Goal: Navigation & Orientation: Go to known website

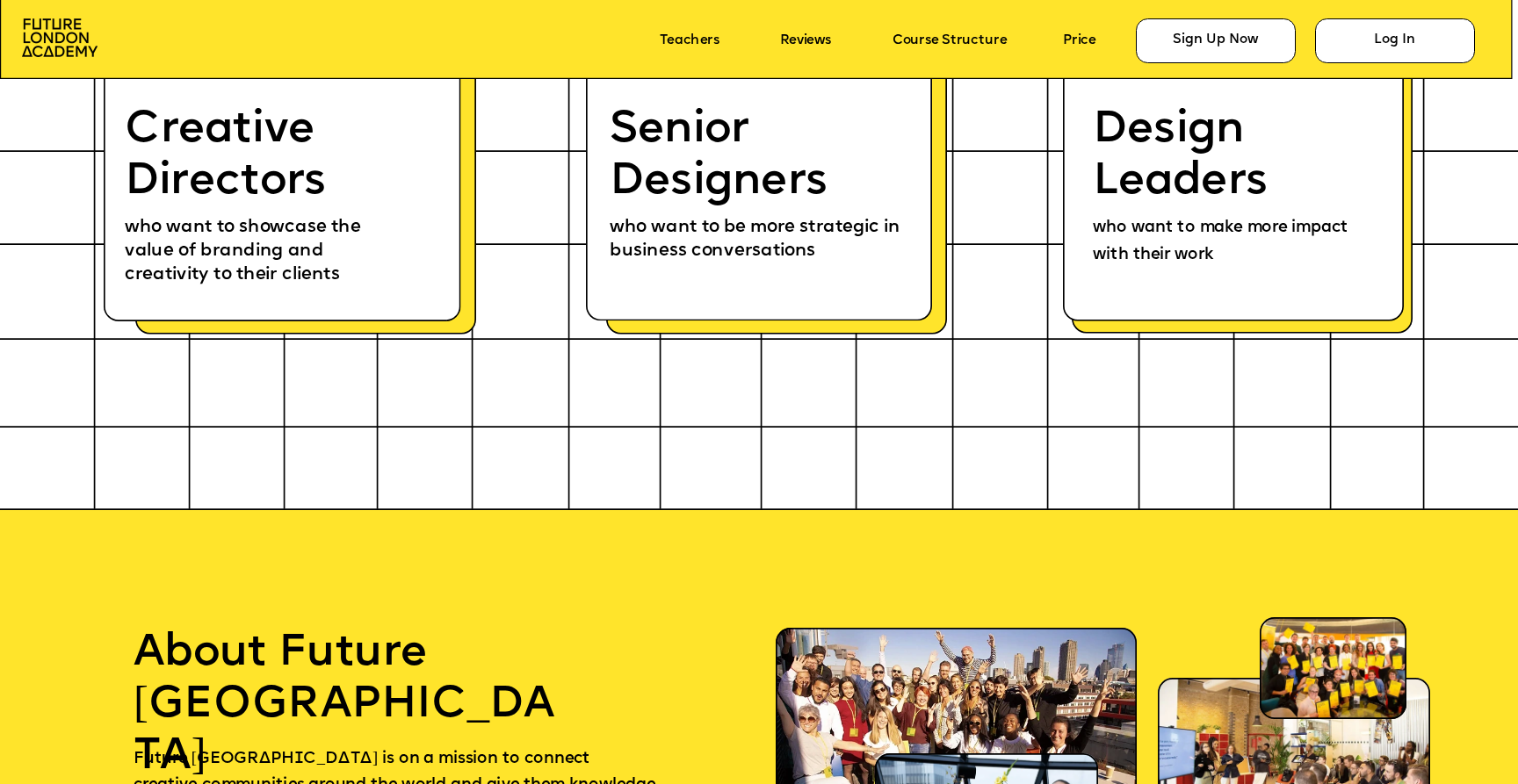
scroll to position [9566, 0]
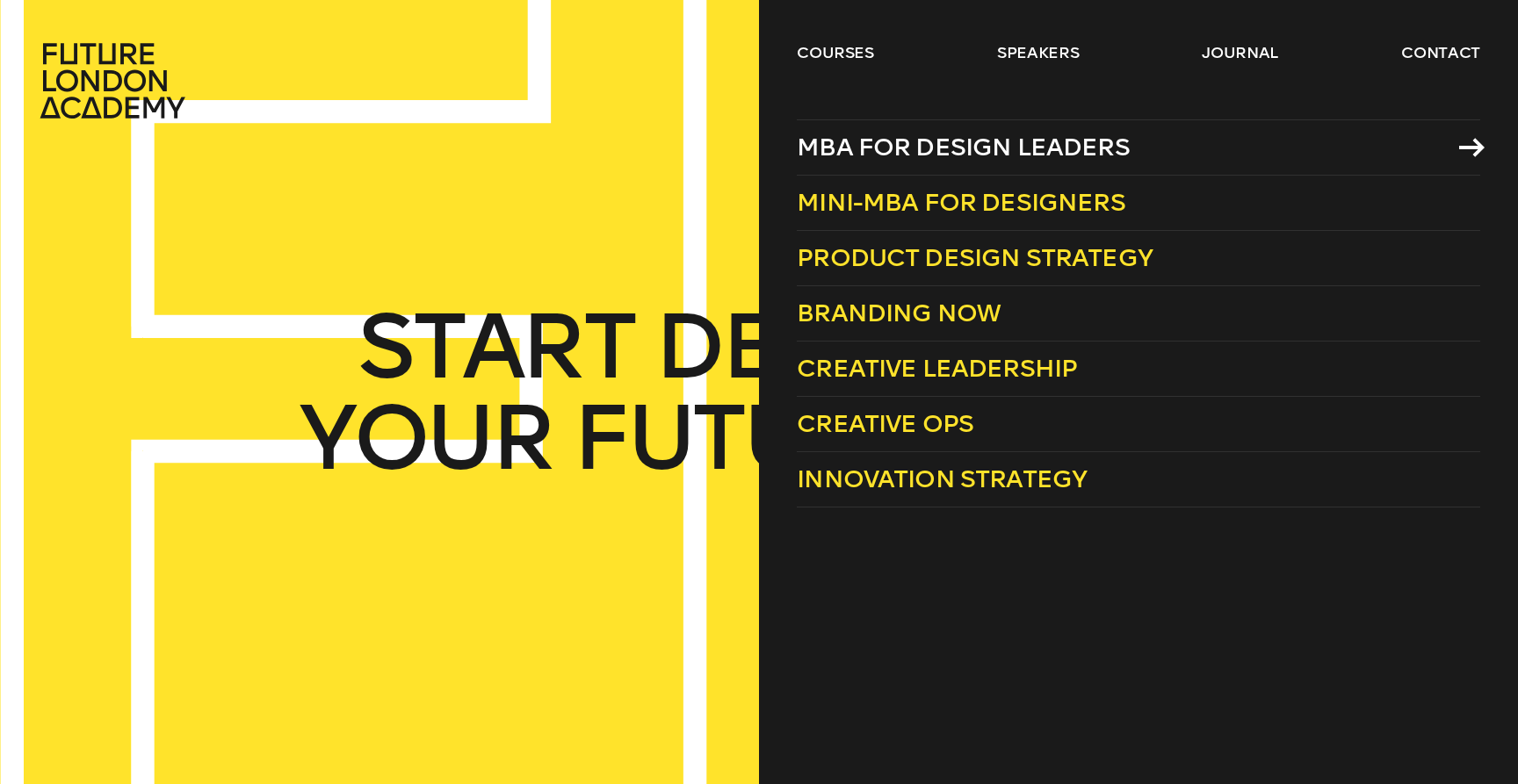
click at [877, 159] on span "MBA for Design Leaders" at bounding box center [964, 146] width 333 height 29
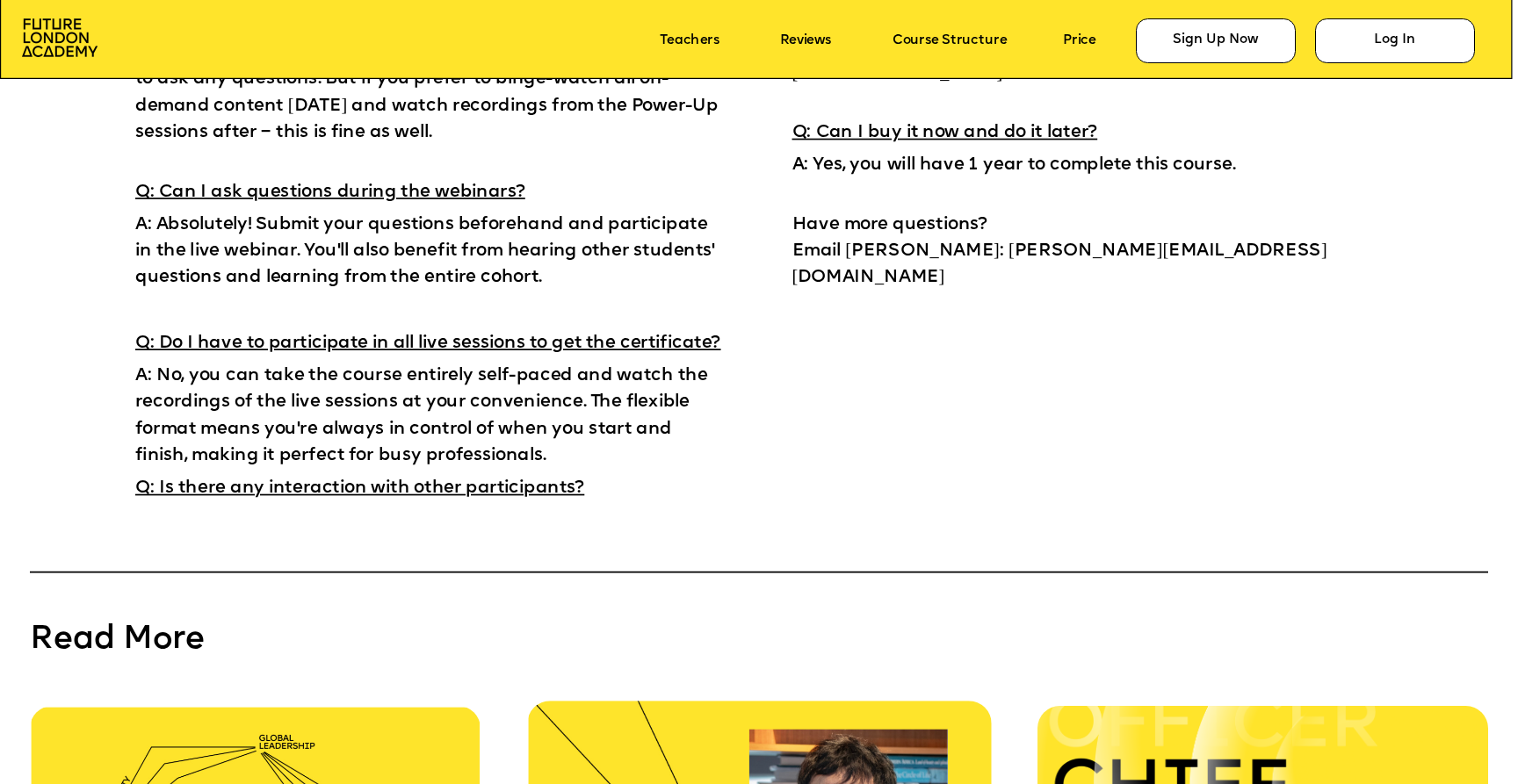
scroll to position [13208, 0]
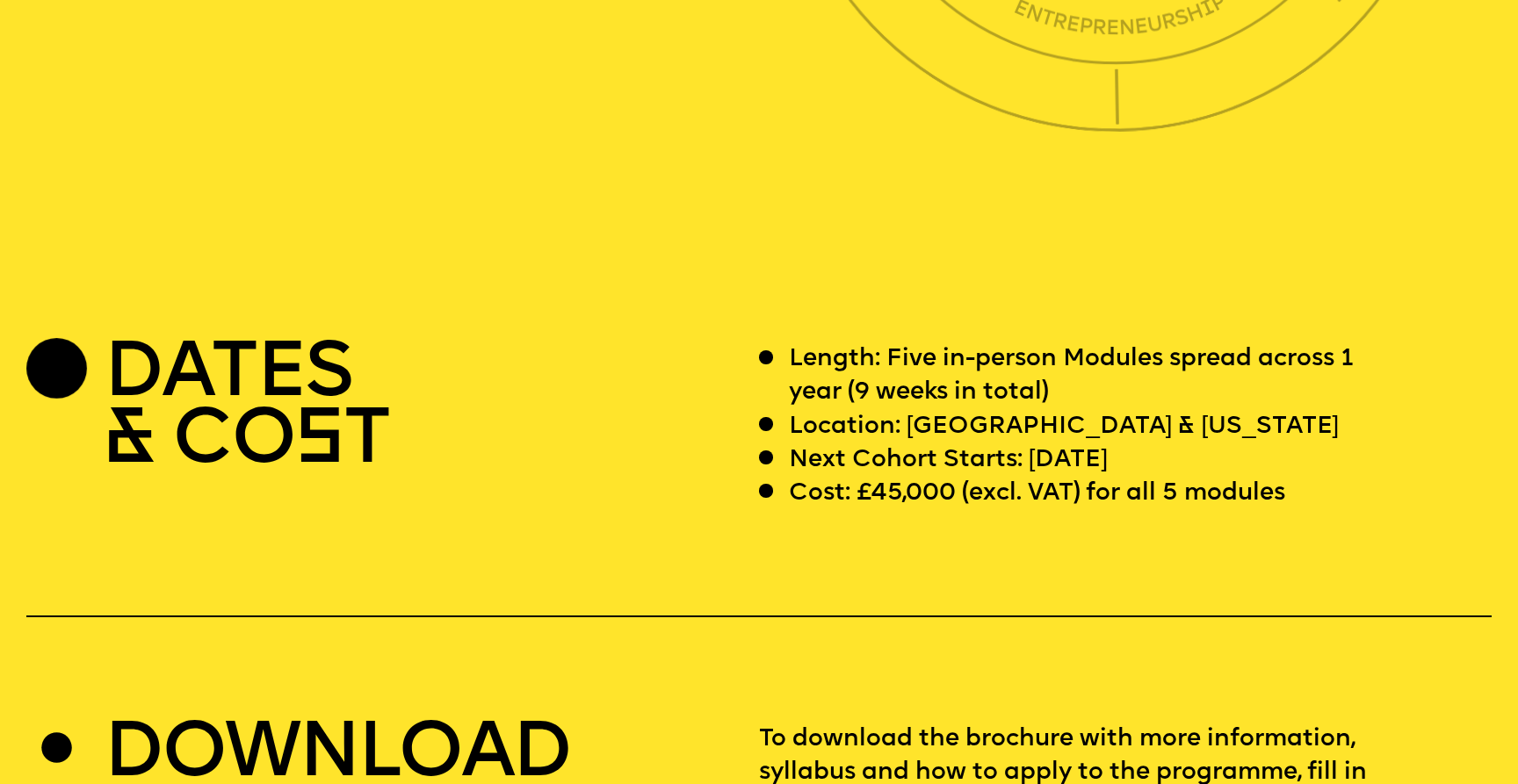
scroll to position [6064, 0]
